Goal: Feedback & Contribution: Submit feedback/report problem

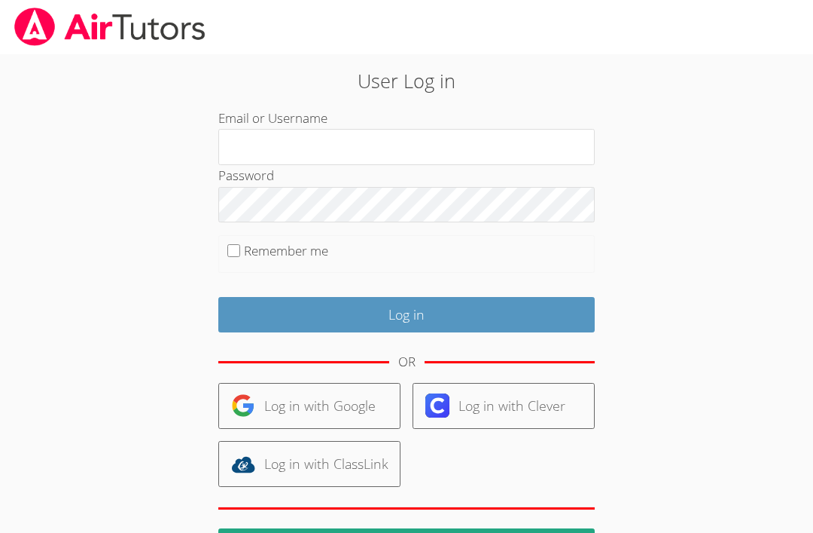
click at [255, 152] on input "Email or Username" at bounding box center [406, 147] width 377 height 36
click at [267, 152] on input "Email or Username" at bounding box center [406, 147] width 377 height 36
click at [264, 147] on input "Email or Username" at bounding box center [406, 147] width 377 height 36
click at [257, 155] on input "Email or Username" at bounding box center [406, 147] width 377 height 36
click at [258, 144] on input "Email or Username" at bounding box center [406, 147] width 377 height 36
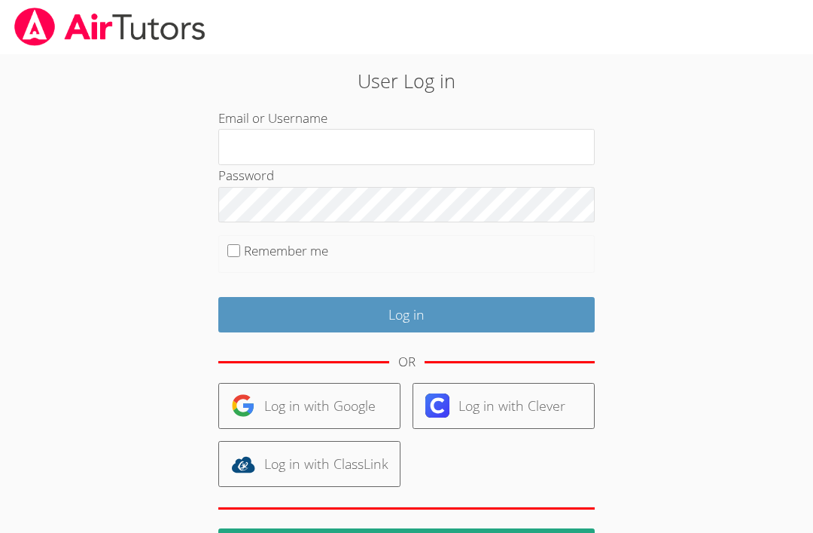
click at [533, 147] on input "Email or Username" at bounding box center [406, 147] width 377 height 36
click at [536, 163] on input "Email or Username" at bounding box center [406, 147] width 377 height 36
click at [548, 148] on input "Email or Username" at bounding box center [406, 147] width 377 height 36
click at [519, 160] on input "Email or Username" at bounding box center [406, 147] width 377 height 36
click at [522, 148] on input "Email or Username" at bounding box center [406, 147] width 377 height 36
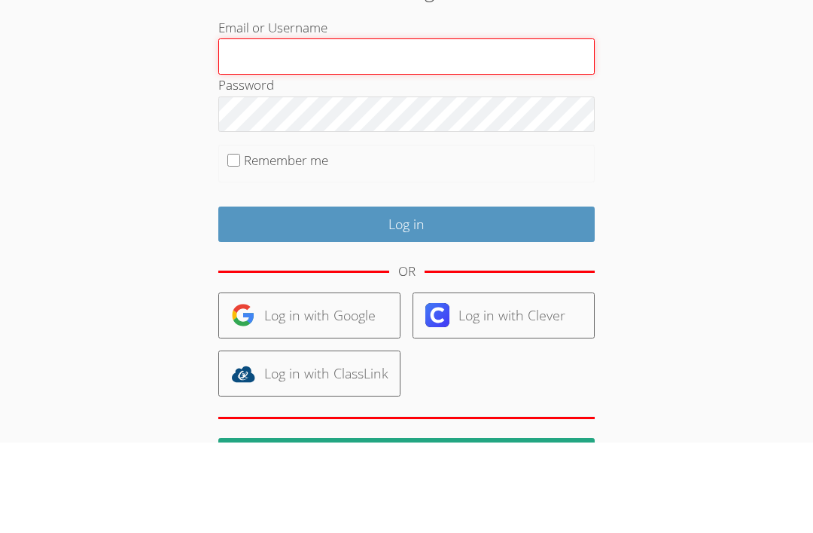
click at [529, 129] on input "Email or Username" at bounding box center [406, 147] width 377 height 36
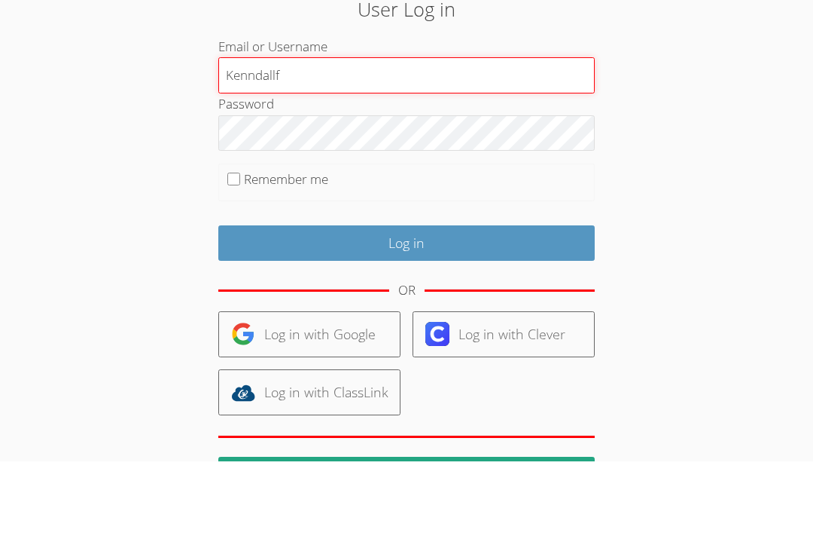
type input "Kenndallf"
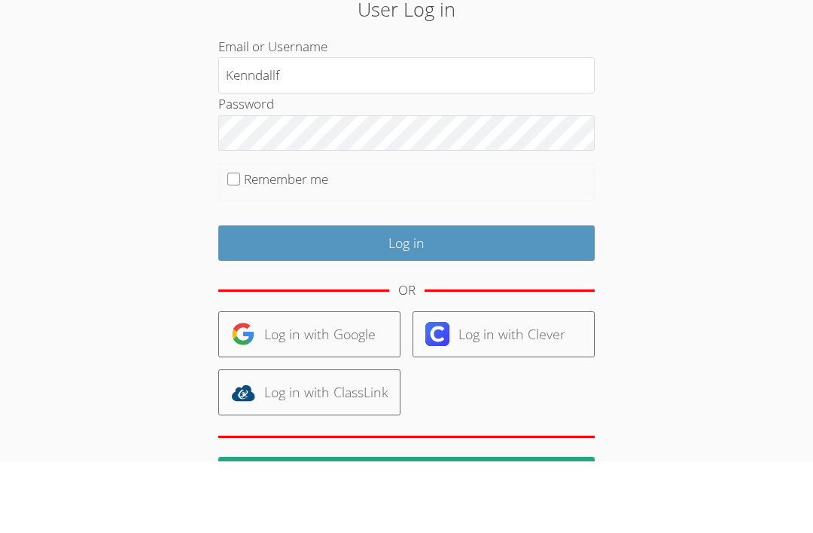
click at [584, 235] on fieldset "Remember me" at bounding box center [406, 254] width 377 height 38
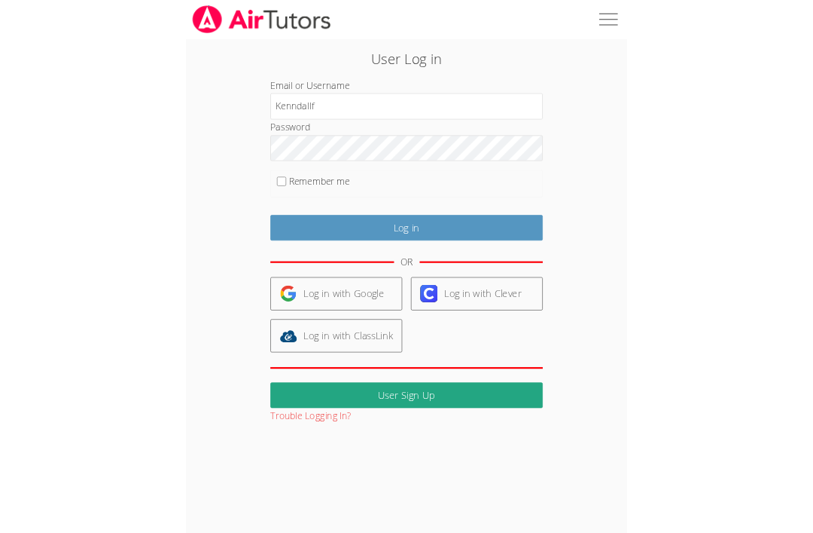
scroll to position [72, 0]
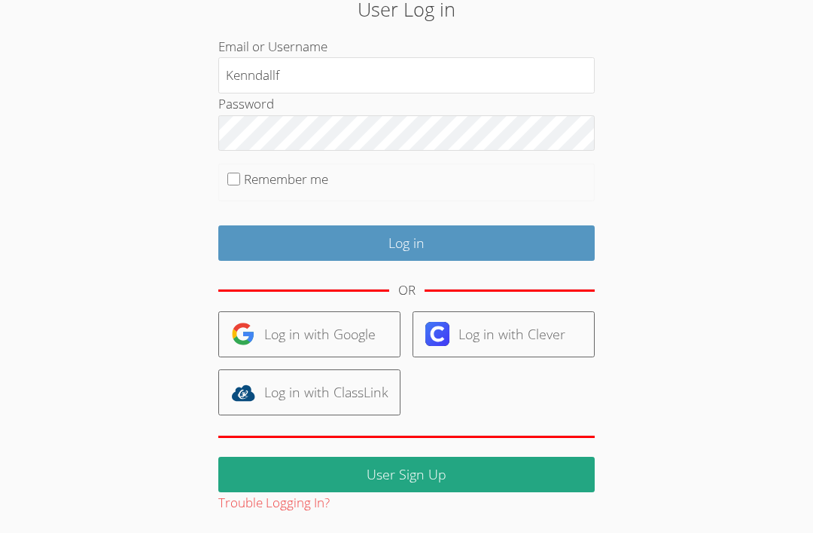
click at [236, 179] on input "Remember me" at bounding box center [233, 178] width 13 height 13
checkbox input "true"
click at [287, 241] on input "Log in" at bounding box center [406, 242] width 377 height 35
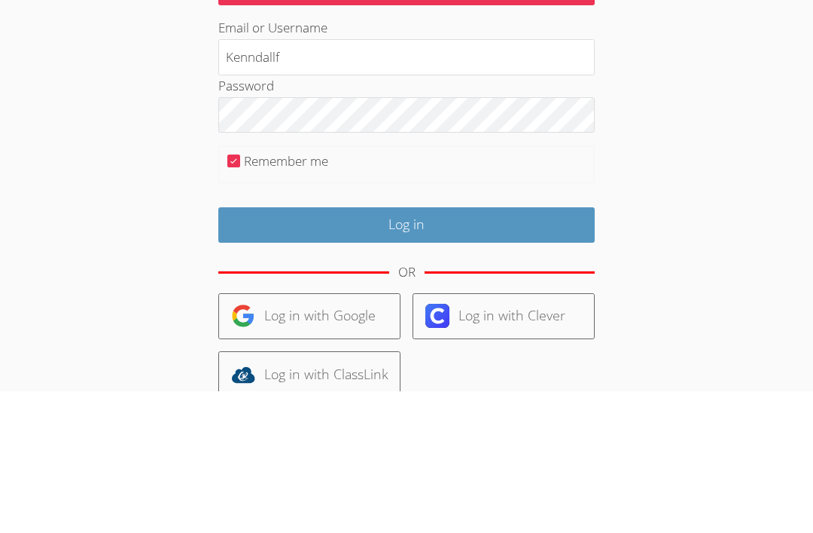
click at [528, 349] on input "Log in" at bounding box center [406, 366] width 377 height 35
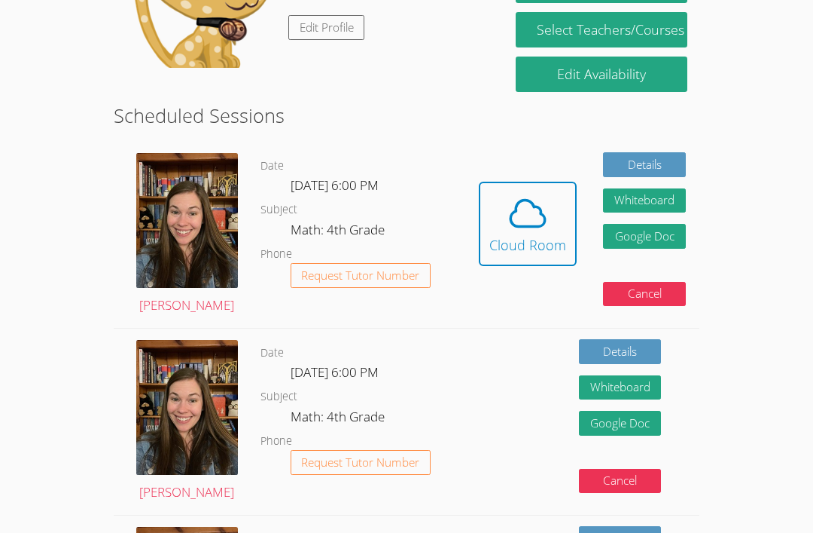
scroll to position [282, 0]
click at [624, 288] on button "Cancel" at bounding box center [644, 294] width 83 height 25
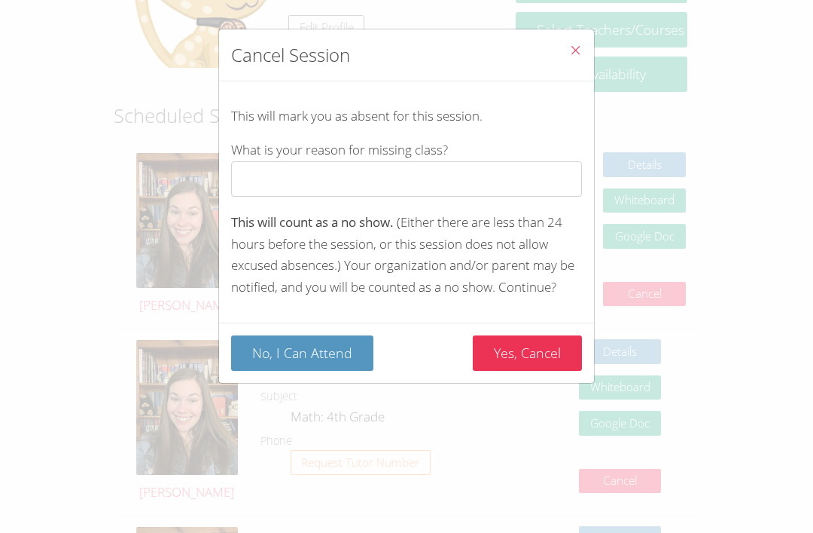
click at [578, 44] on icon "Close" at bounding box center [575, 50] width 13 height 13
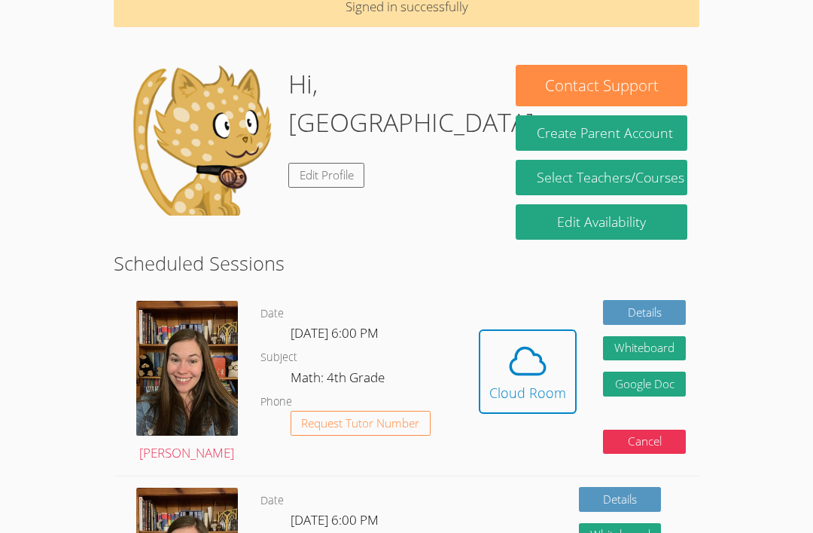
scroll to position [134, 0]
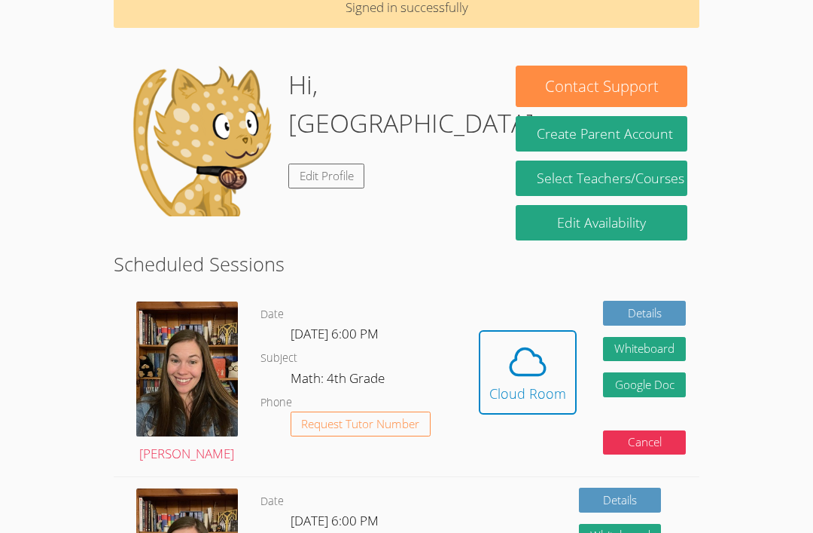
click at [529, 374] on icon at bounding box center [528, 361] width 42 height 42
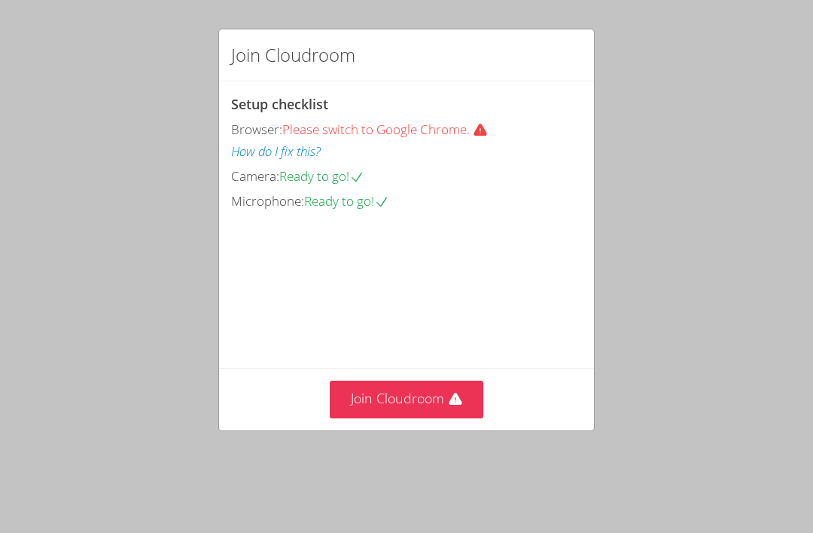
click at [453, 404] on icon at bounding box center [455, 398] width 13 height 12
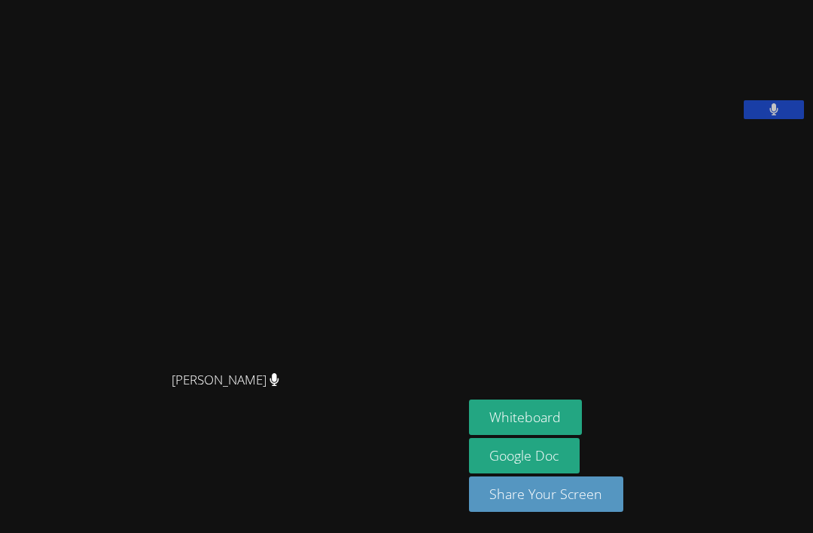
click at [646, 308] on aside "Kenndall Fitzpatrick Whiteboard Google Doc Share Your Screen" at bounding box center [638, 266] width 350 height 533
click at [493, 435] on button "Whiteboard" at bounding box center [526, 416] width 114 height 35
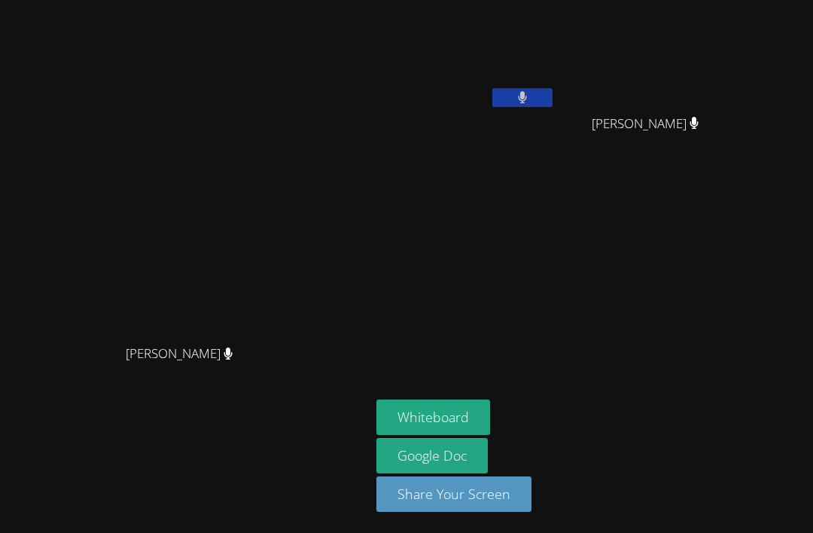
click at [535, 92] on button at bounding box center [523, 97] width 60 height 19
click at [515, 96] on icon at bounding box center [522, 97] width 16 height 13
click at [642, 9] on video at bounding box center [651, 56] width 179 height 101
click at [553, 91] on button at bounding box center [523, 97] width 60 height 19
click at [553, 98] on button at bounding box center [523, 97] width 60 height 19
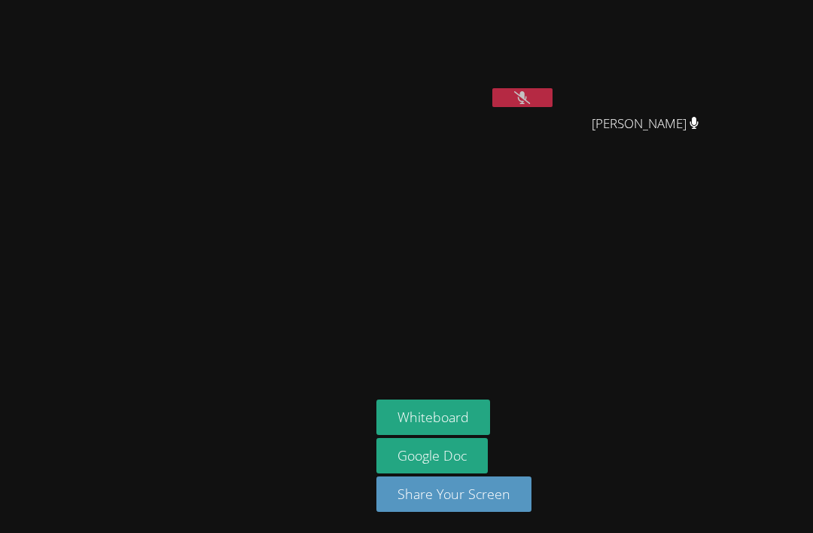
click at [553, 98] on button at bounding box center [523, 97] width 60 height 19
click at [553, 93] on button at bounding box center [523, 97] width 60 height 19
click at [553, 90] on button at bounding box center [523, 97] width 60 height 19
click at [553, 105] on button at bounding box center [523, 97] width 60 height 19
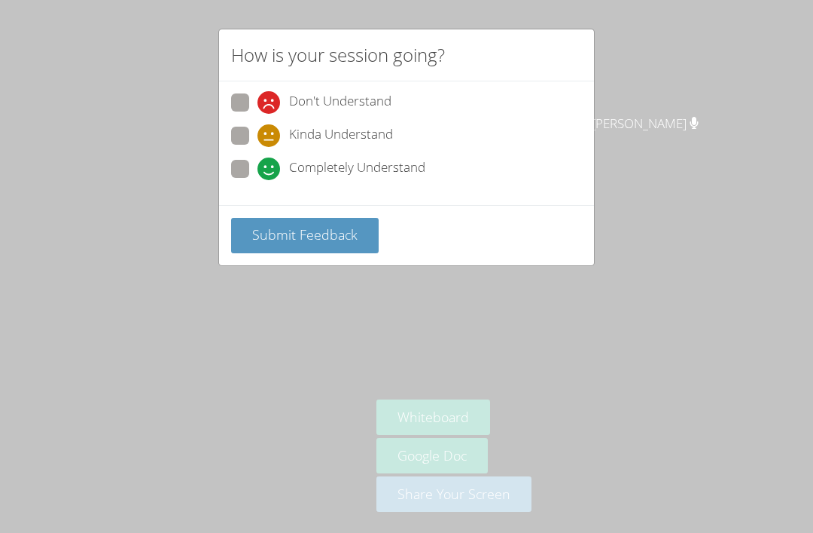
click at [137, 71] on div "How is your session going? Don't Understand Kinda Understand Completely Underst…" at bounding box center [406, 266] width 813 height 533
click at [188, 62] on div "How is your session going? Don't Understand Kinda Understand Completely Underst…" at bounding box center [406, 266] width 813 height 533
click at [181, 106] on div "How is your session going? Don't Understand Kinda Understand Completely Underst…" at bounding box center [406, 266] width 813 height 533
click at [272, 233] on span "Submit Feedback" at bounding box center [304, 234] width 105 height 18
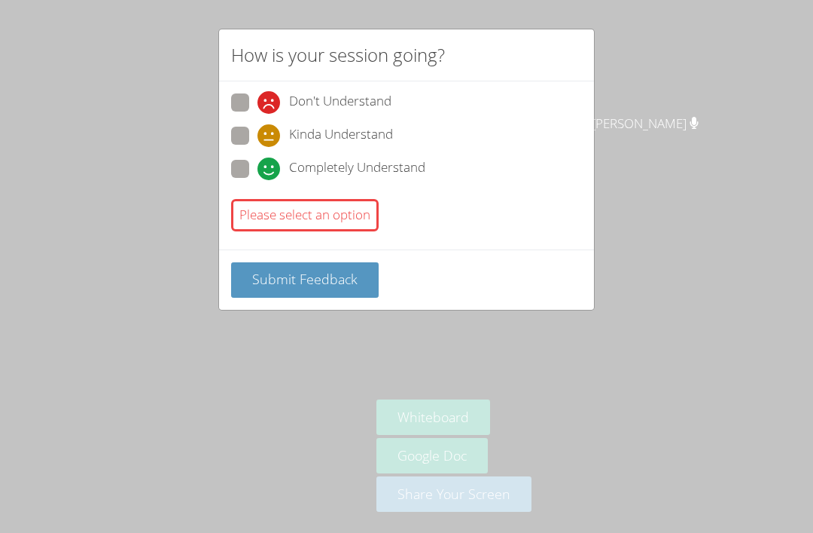
click at [169, 63] on div "How is your session going? Don't Understand Kinda Understand Completely Underst…" at bounding box center [406, 266] width 813 height 533
click at [258, 114] on span at bounding box center [258, 114] width 0 height 0
click at [258, 101] on input "Don't Understand" at bounding box center [264, 99] width 13 height 13
radio input "true"
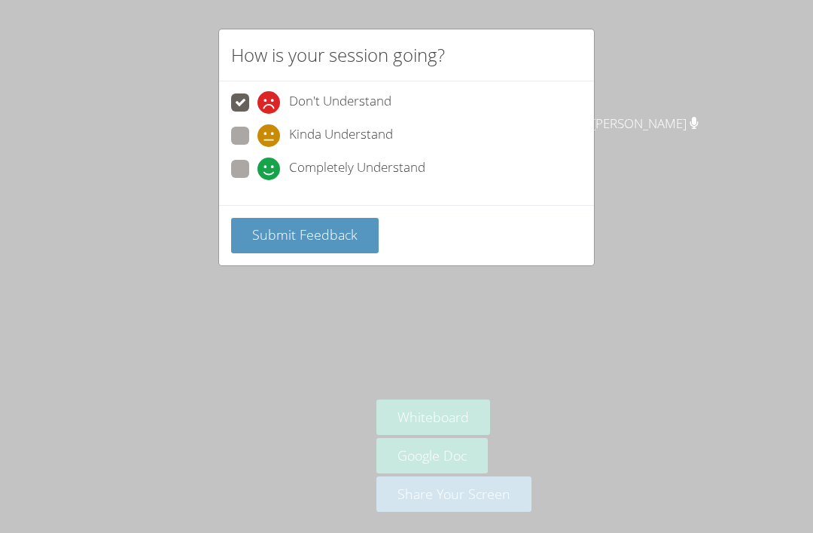
click at [264, 231] on span "Submit Feedback" at bounding box center [304, 234] width 105 height 18
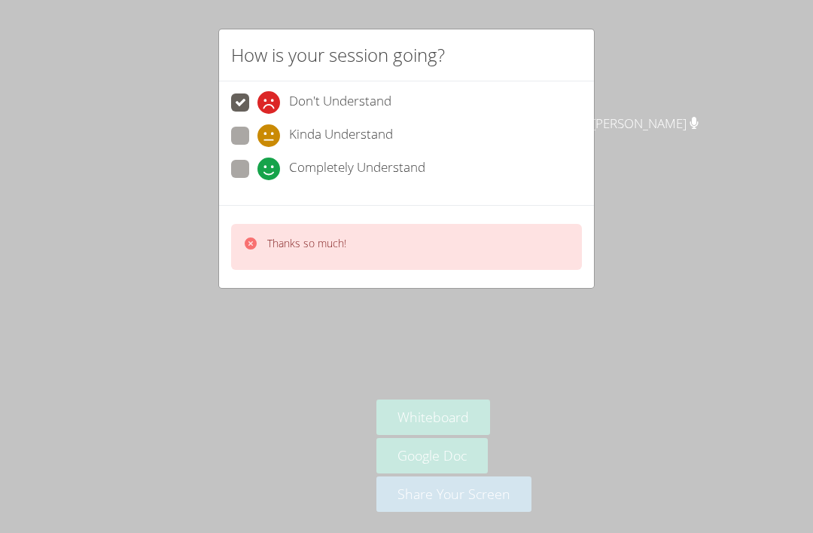
click at [152, 45] on div "How is your session going? Don't Understand Kinda Understand Completely Underst…" at bounding box center [406, 266] width 813 height 533
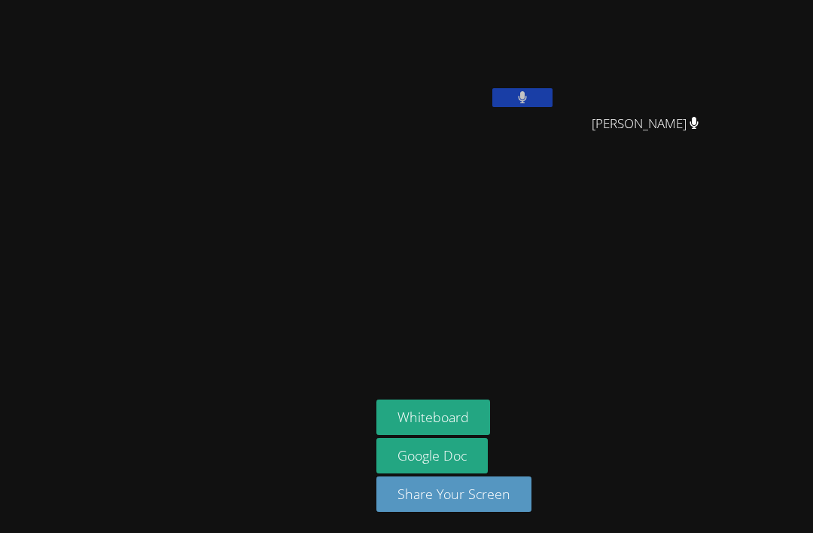
click at [72, 225] on video at bounding box center [185, 237] width 226 height 202
click at [528, 91] on icon at bounding box center [523, 97] width 10 height 13
